Goal: Task Accomplishment & Management: Manage account settings

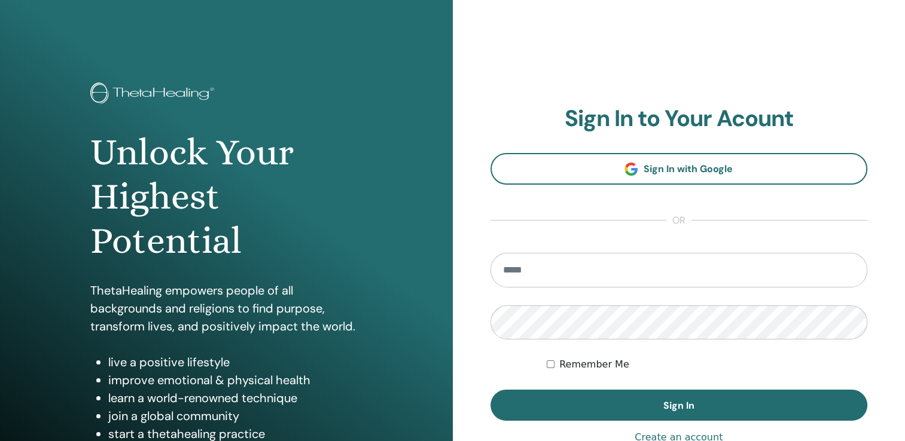
click at [527, 279] on input "email" at bounding box center [678, 270] width 377 height 35
type input "**********"
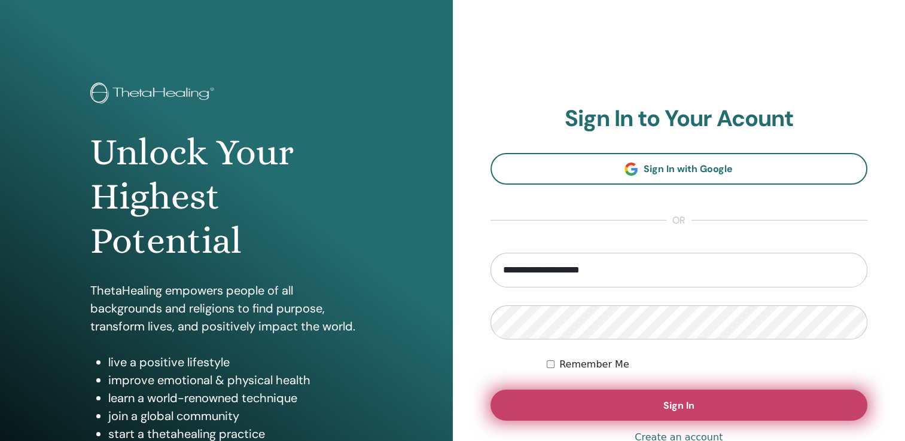
click at [697, 404] on button "Sign In" at bounding box center [678, 405] width 377 height 31
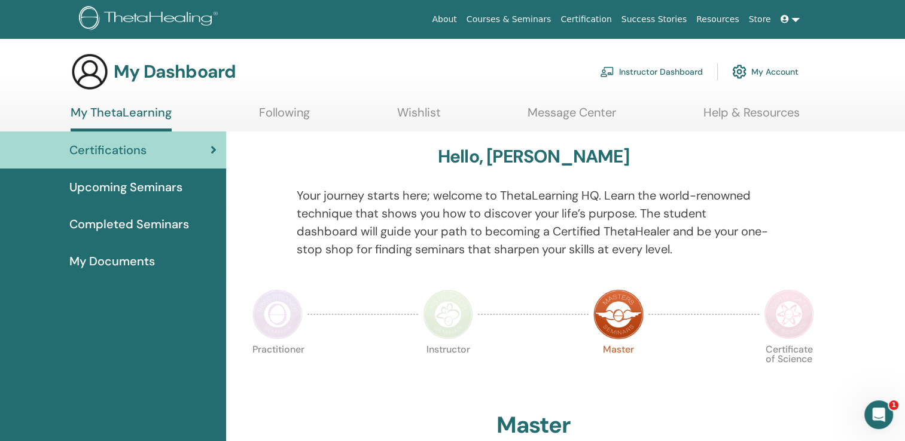
click at [789, 322] on img at bounding box center [789, 314] width 50 height 50
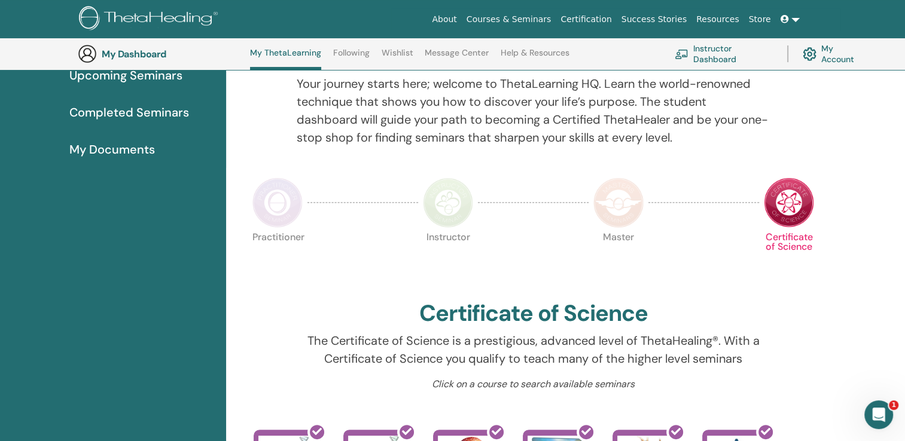
scroll to position [151, 0]
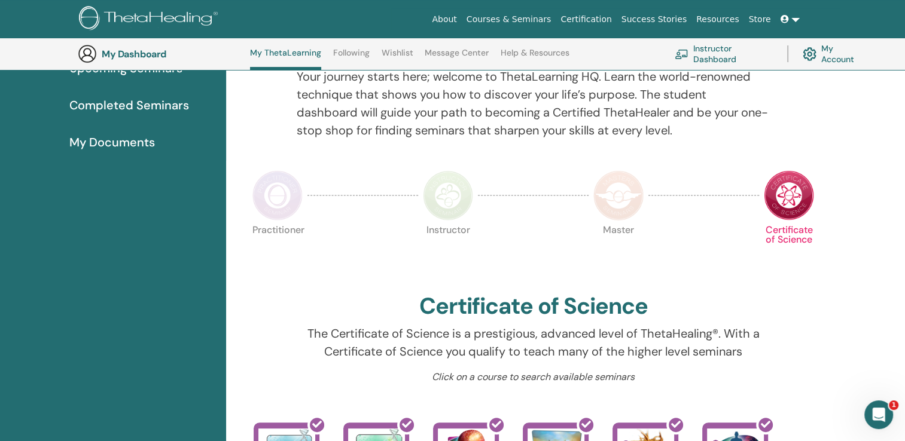
click at [604, 19] on link "Certification" at bounding box center [585, 19] width 60 height 22
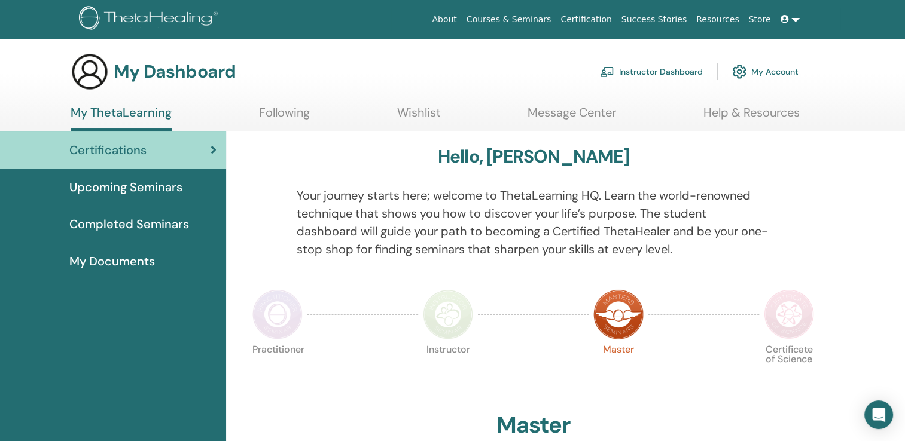
click at [766, 72] on link "My Account" at bounding box center [765, 72] width 66 height 26
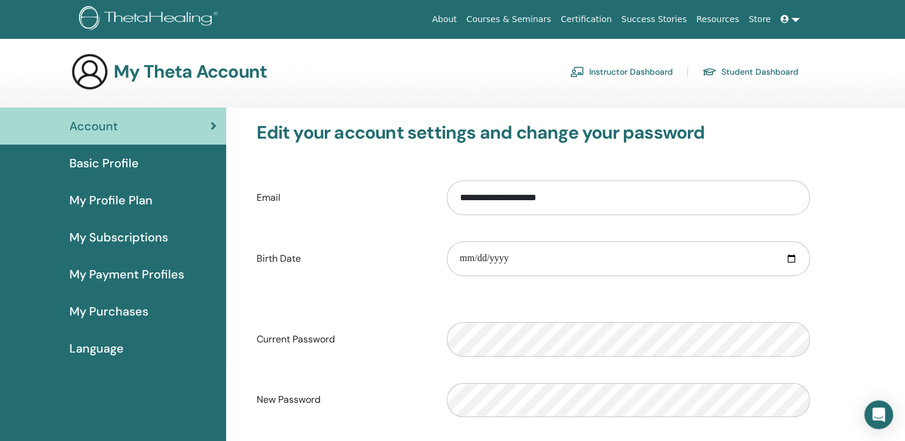
click at [783, 20] on icon at bounding box center [784, 19] width 8 height 8
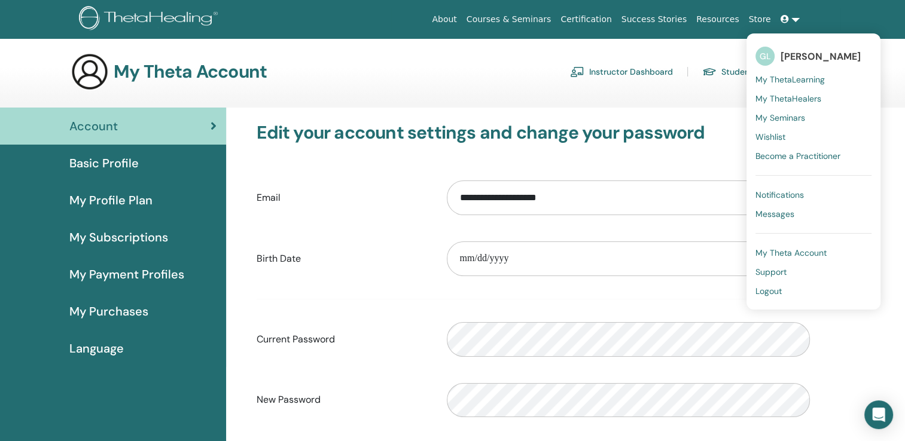
click at [788, 214] on span "Messages" at bounding box center [774, 214] width 39 height 11
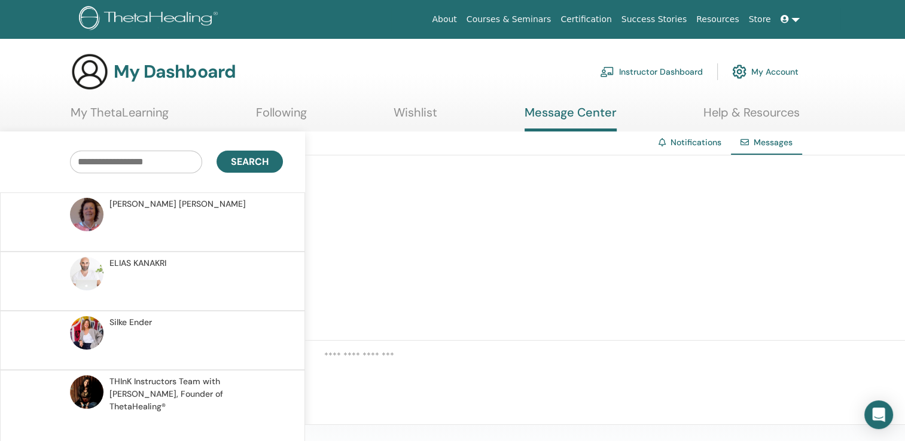
click at [783, 20] on icon at bounding box center [784, 19] width 8 height 8
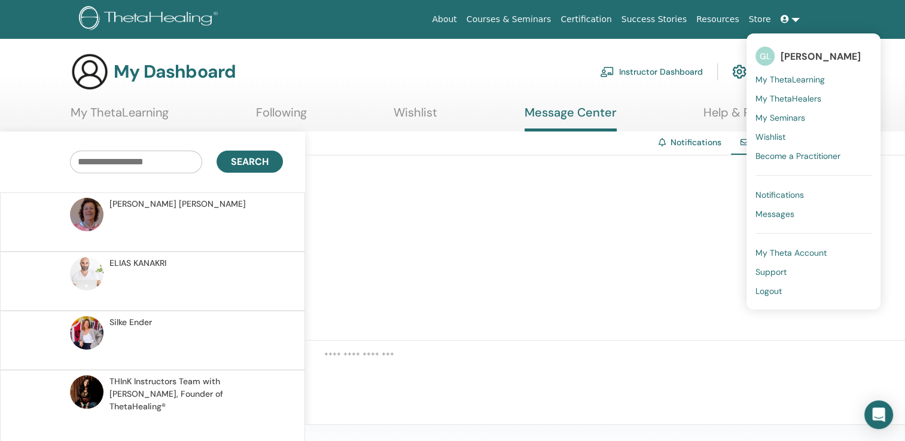
click at [777, 195] on span "Notifications" at bounding box center [779, 195] width 48 height 11
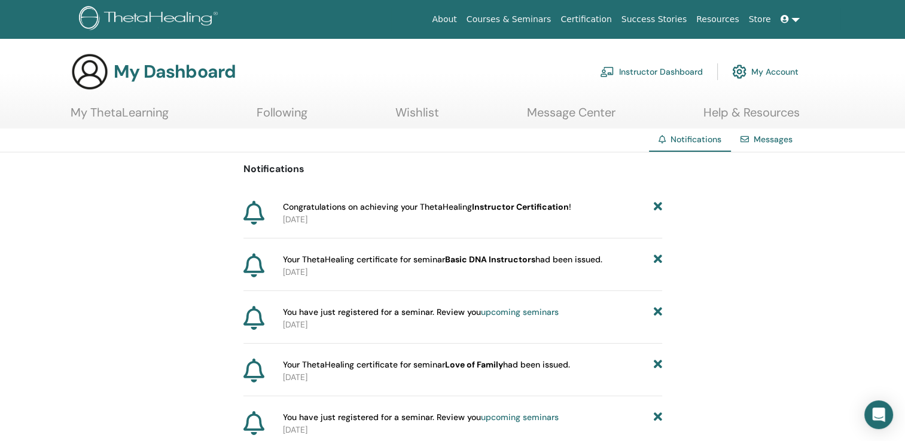
click at [386, 261] on span "Your ThetaHealing certificate for seminar Basic DNA Instructors had been issued." at bounding box center [442, 260] width 319 height 13
click at [249, 267] on icon at bounding box center [253, 266] width 21 height 24
click at [254, 264] on icon at bounding box center [253, 266] width 21 height 24
click at [504, 260] on b "Basic DNA Instructors" at bounding box center [490, 259] width 90 height 11
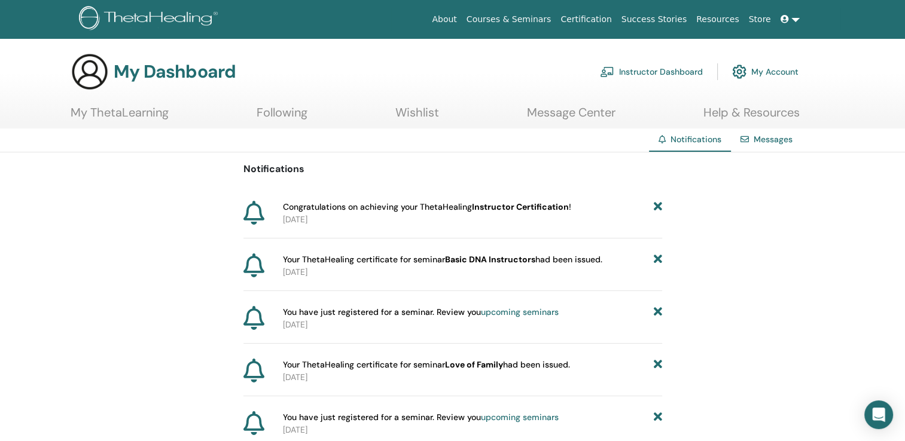
click at [504, 260] on b "Basic DNA Instructors" at bounding box center [490, 259] width 90 height 11
click at [775, 139] on link "Messages" at bounding box center [772, 139] width 39 height 11
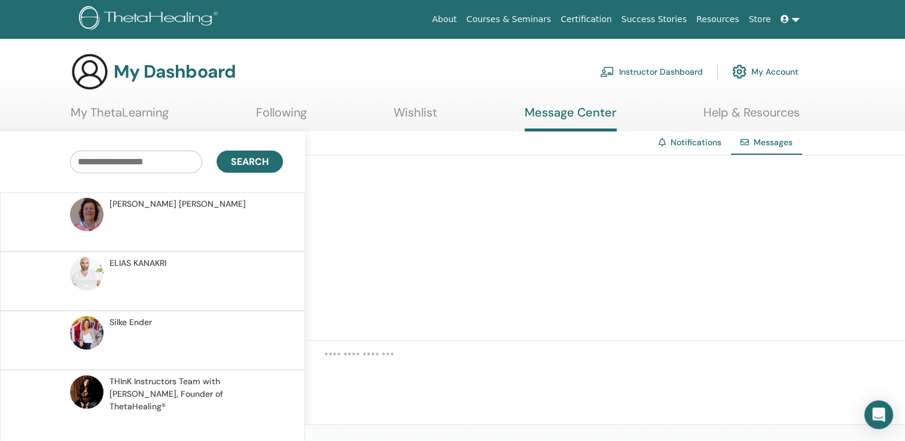
click at [785, 20] on icon at bounding box center [784, 19] width 8 height 8
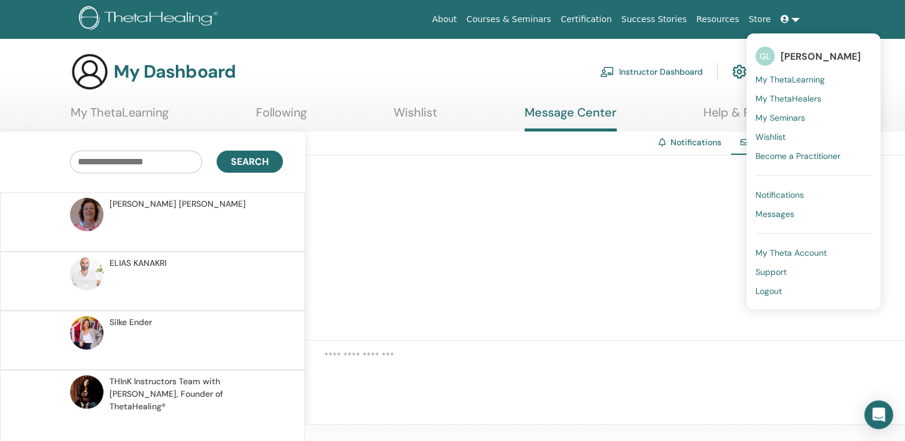
click at [788, 193] on span "Notifications" at bounding box center [779, 195] width 48 height 11
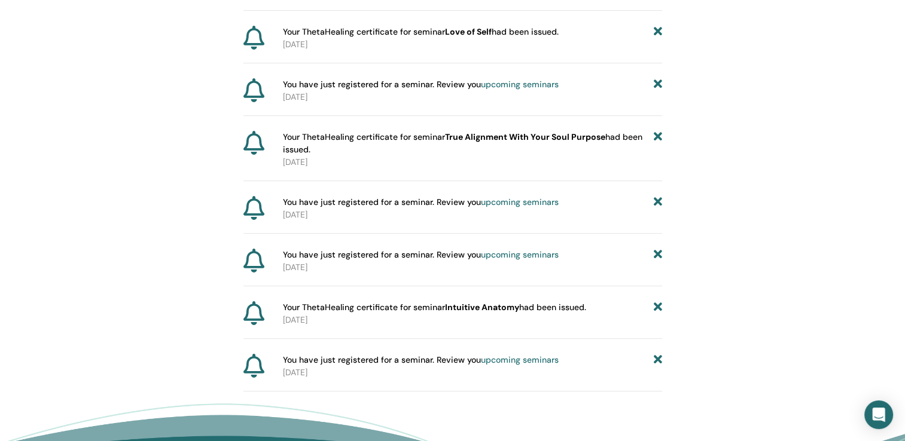
scroll to position [491, 0]
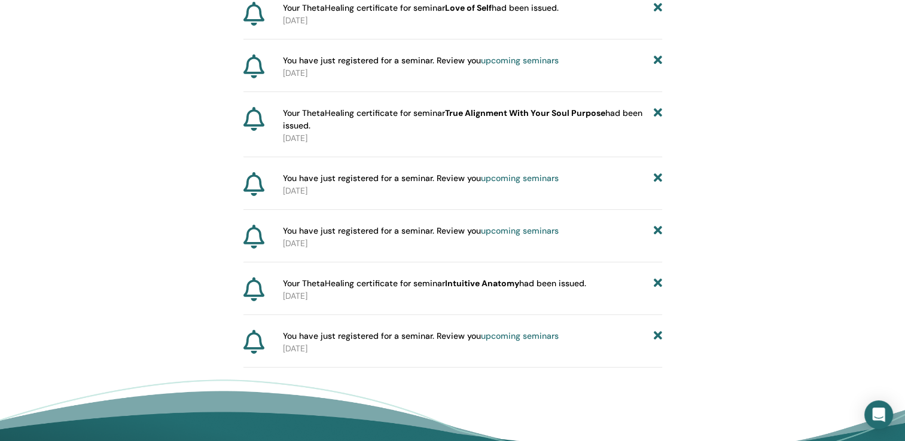
click at [658, 334] on icon at bounding box center [657, 336] width 8 height 13
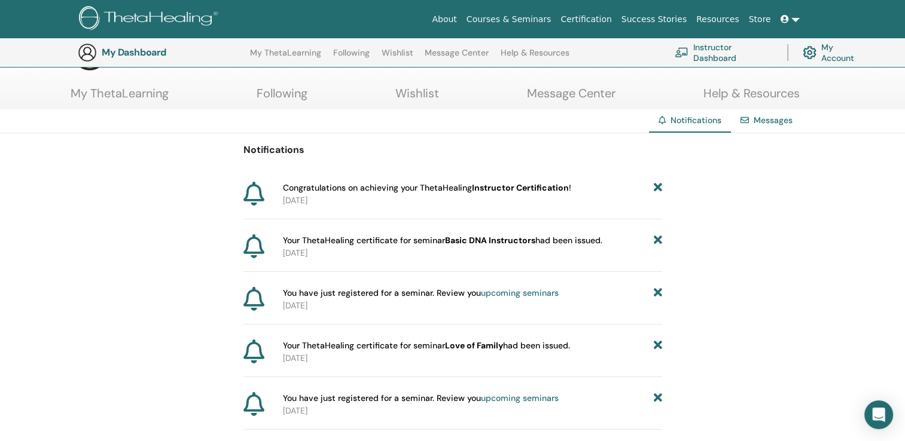
scroll to position [0, 0]
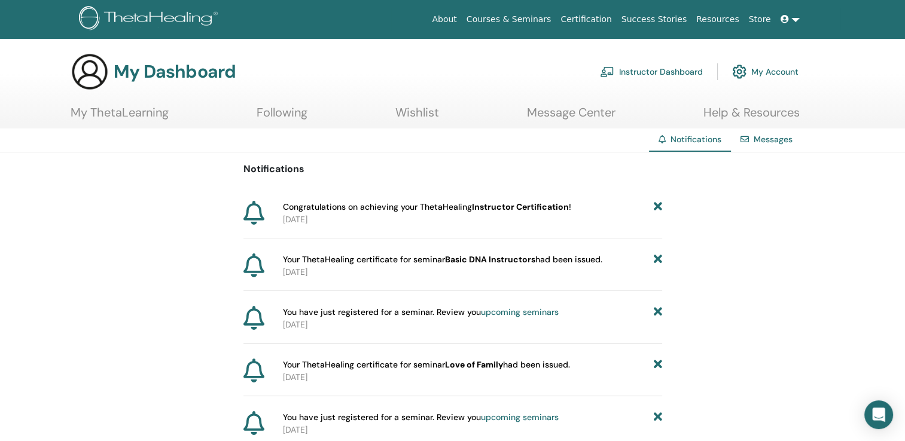
click at [286, 113] on link "Following" at bounding box center [282, 116] width 51 height 23
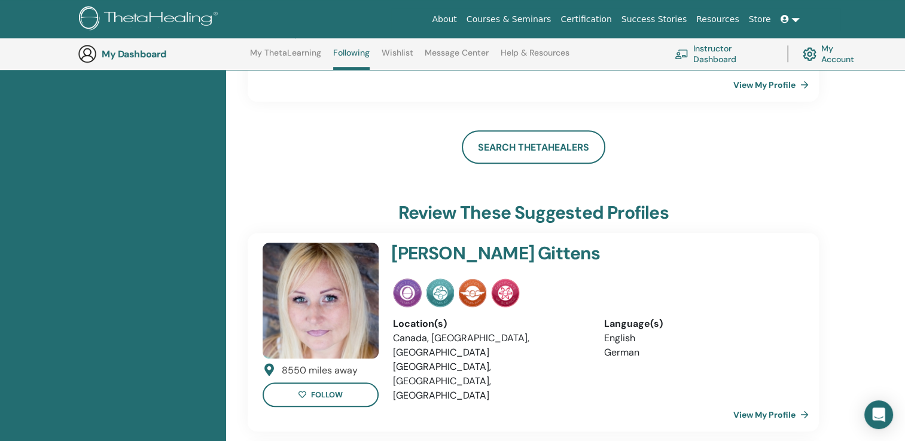
scroll to position [796, 0]
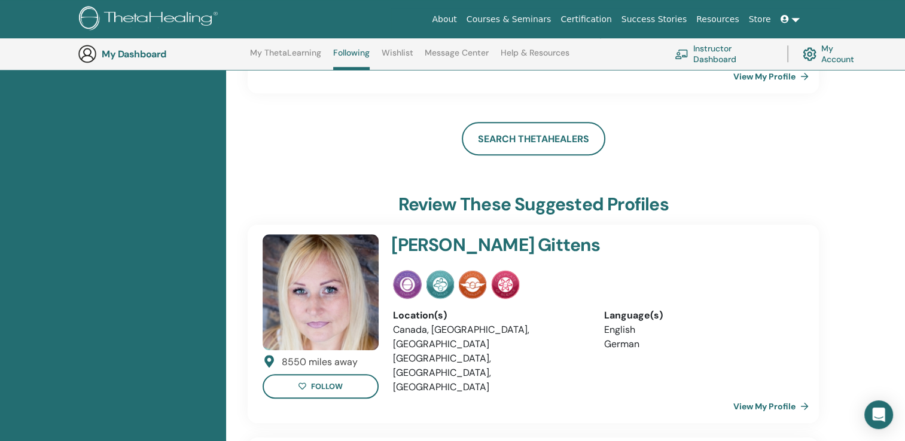
click at [847, 54] on link "My Account" at bounding box center [833, 54] width 63 height 26
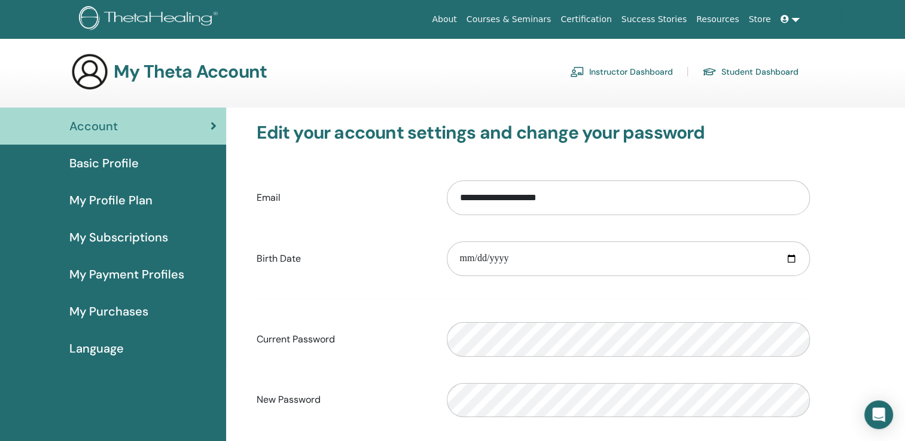
click at [785, 19] on icon at bounding box center [784, 19] width 8 height 8
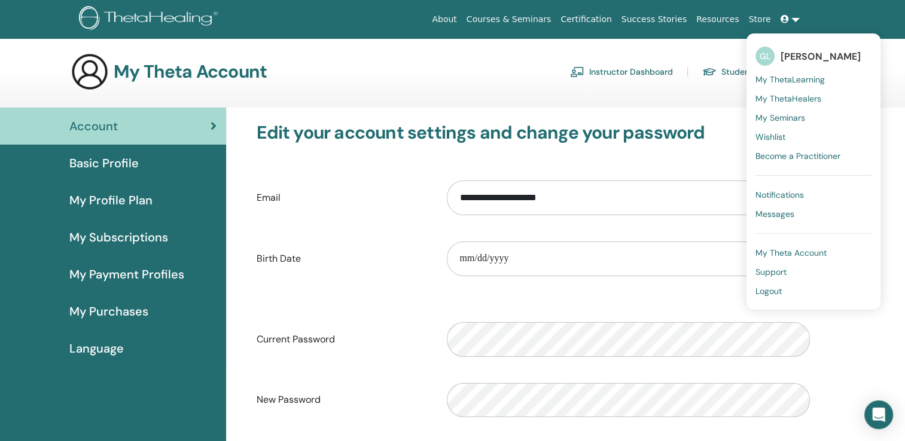
click at [773, 289] on span "Logout" at bounding box center [768, 291] width 26 height 11
